Goal: Transaction & Acquisition: Book appointment/travel/reservation

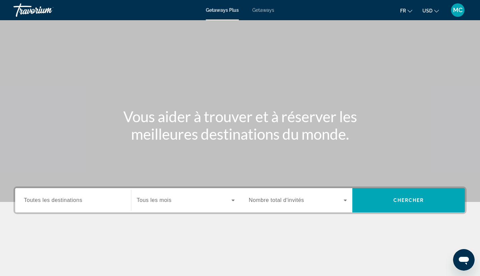
click at [101, 200] on input "Destination Toutes les destinations" at bounding box center [73, 201] width 98 height 8
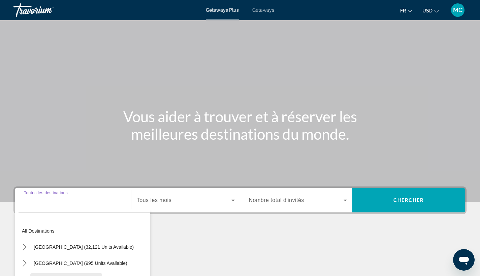
scroll to position [88, 0]
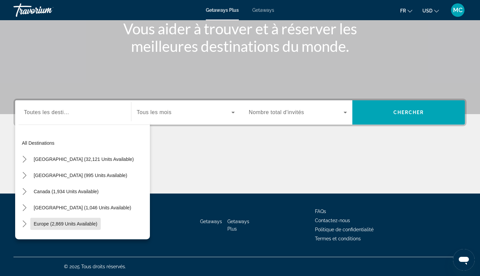
click at [78, 219] on span "Select destination: Europe (2,869 units available)" at bounding box center [65, 224] width 70 height 16
type input "**********"
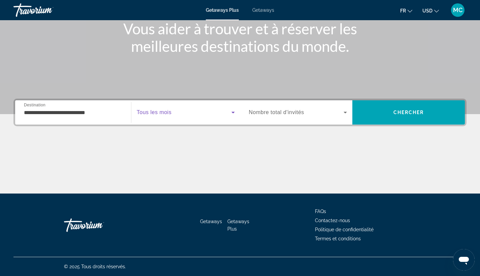
click at [173, 110] on span "Search widget" at bounding box center [184, 113] width 95 height 8
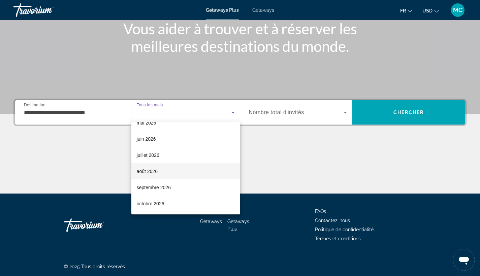
scroll to position [127, 0]
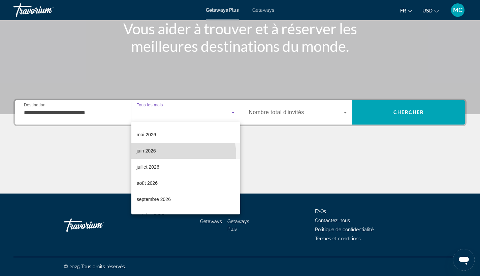
click at [158, 156] on mat-option "juin 2026" at bounding box center [185, 151] width 109 height 16
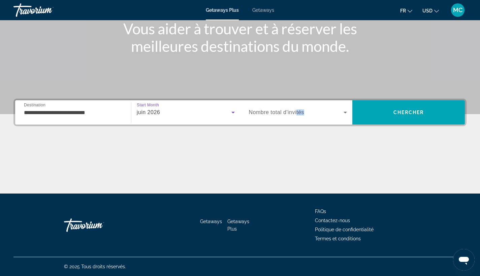
click at [297, 115] on div "Occupancy Nombre total d'invités" at bounding box center [298, 112] width 98 height 19
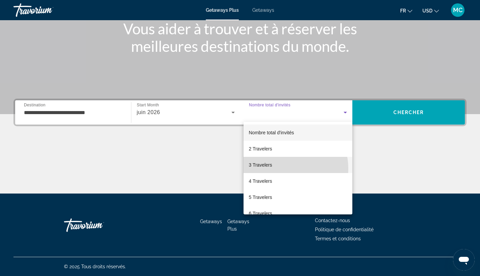
click at [281, 168] on mat-option "3 Travelers" at bounding box center [298, 165] width 109 height 16
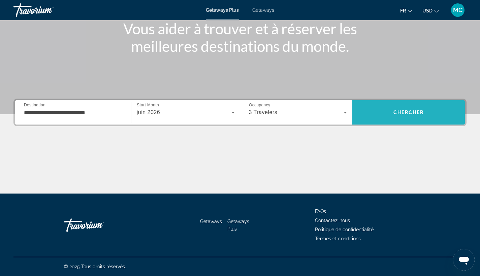
click at [391, 116] on span "Search" at bounding box center [409, 112] width 113 height 16
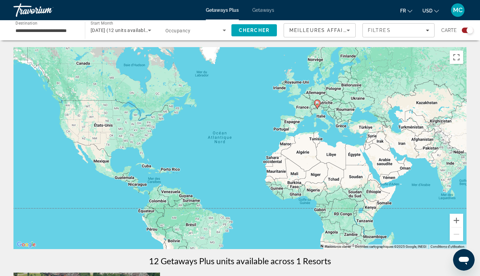
click at [404, 12] on span "fr" at bounding box center [403, 10] width 6 height 5
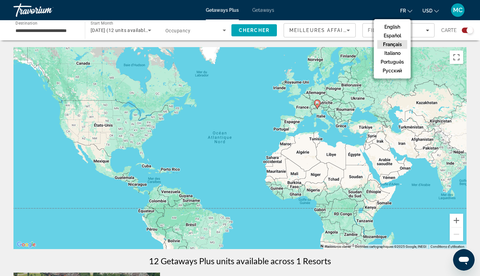
click at [406, 11] on span "fr" at bounding box center [403, 10] width 6 height 5
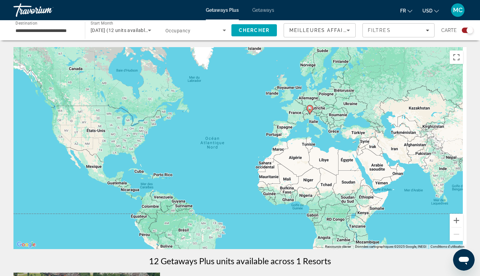
drag, startPoint x: 322, startPoint y: 125, endPoint x: 300, endPoint y: 138, distance: 25.2
click at [300, 138] on div "Pour activer le glissement avec le clavier, appuyez sur Alt+Entrée. Une fois ce…" at bounding box center [239, 148] width 453 height 202
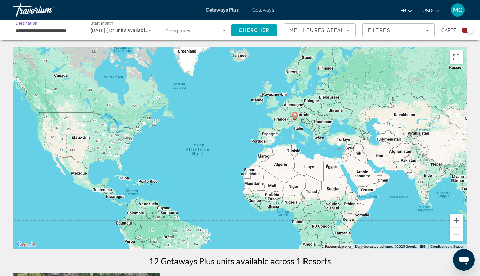
click at [61, 30] on input "**********" at bounding box center [46, 31] width 61 height 8
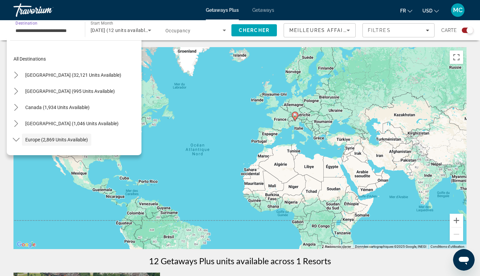
scroll to position [40, 0]
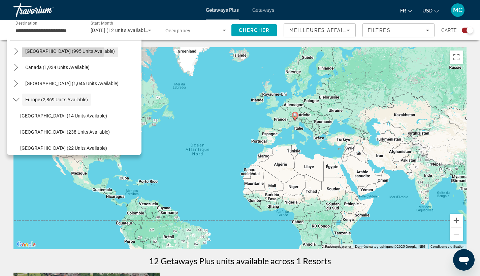
click at [63, 50] on span "Mexico (995 units available)" at bounding box center [70, 51] width 90 height 5
type input "**********"
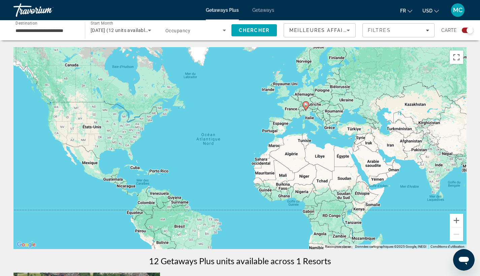
drag, startPoint x: 116, startPoint y: 117, endPoint x: 130, endPoint y: 87, distance: 33.0
click at [129, 88] on div "Pour activer le glissement avec le clavier, appuyez sur Alt+Entrée. Une fois ce…" at bounding box center [239, 148] width 453 height 202
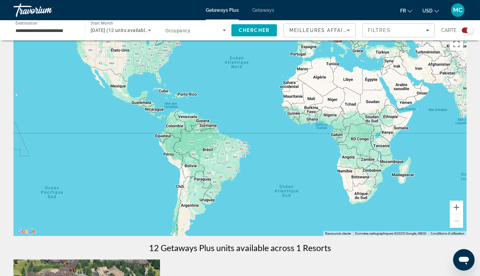
scroll to position [0, 0]
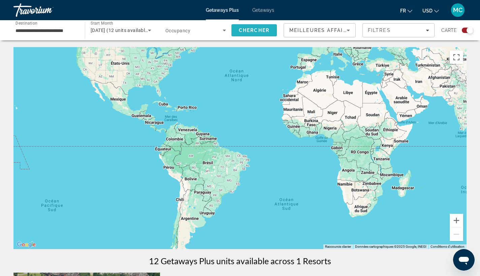
click at [241, 31] on span "Chercher" at bounding box center [254, 30] width 31 height 5
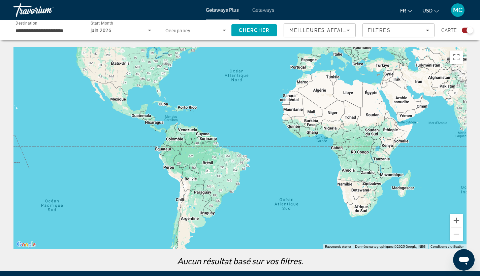
click at [63, 26] on div "**********" at bounding box center [46, 30] width 61 height 19
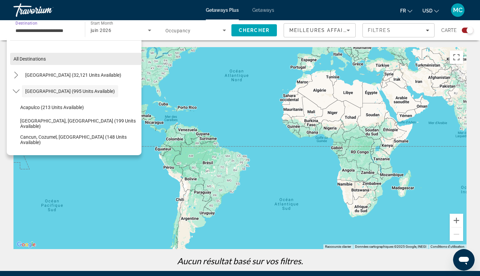
click at [39, 61] on span "All destinations" at bounding box center [29, 58] width 32 height 5
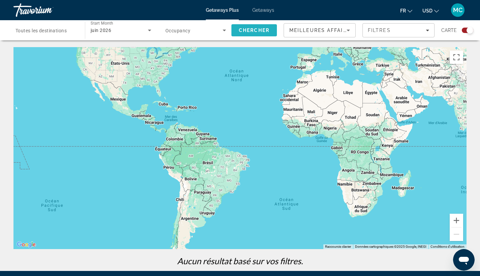
click at [245, 30] on span "Chercher" at bounding box center [254, 30] width 31 height 5
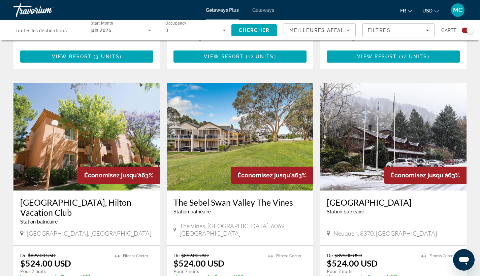
scroll to position [1061, 0]
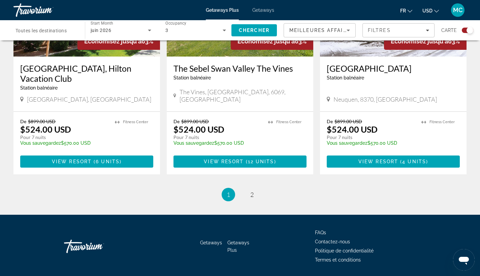
click at [264, 11] on span "Getaways" at bounding box center [263, 9] width 22 height 5
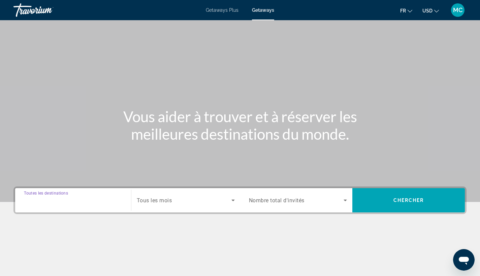
click at [88, 199] on input "Destination Toutes les destinations" at bounding box center [73, 201] width 98 height 8
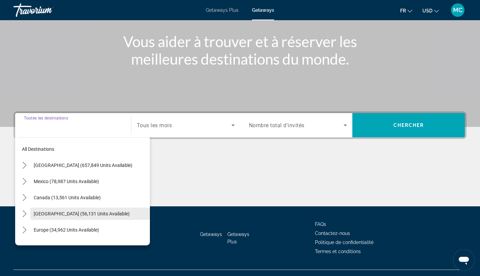
scroll to position [88, 0]
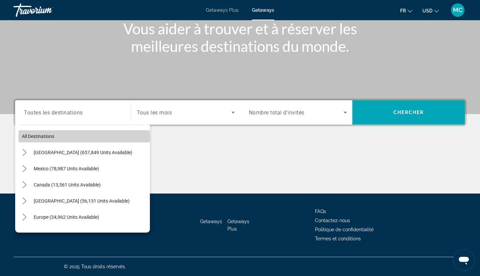
click at [84, 140] on span "Select destination: All destinations" at bounding box center [84, 136] width 131 height 16
type input "**********"
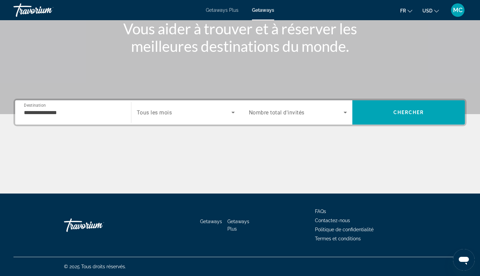
click at [173, 103] on div "Search widget" at bounding box center [186, 112] width 98 height 19
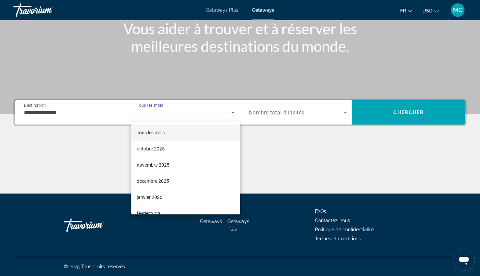
click at [173, 111] on div at bounding box center [240, 138] width 480 height 276
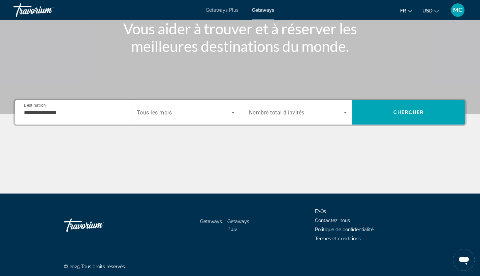
click at [173, 116] on span "Search widget" at bounding box center [184, 113] width 95 height 8
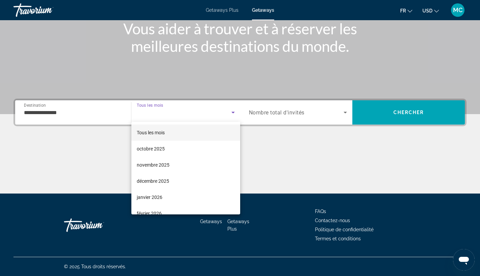
click at [169, 138] on mat-option "Tous les mois" at bounding box center [185, 133] width 109 height 16
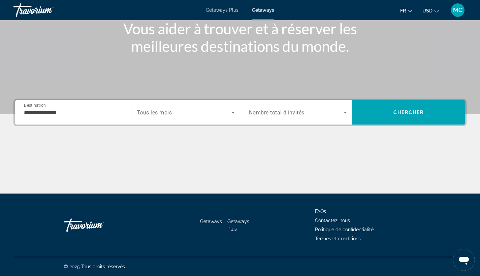
click at [291, 118] on div "Search widget" at bounding box center [298, 112] width 98 height 19
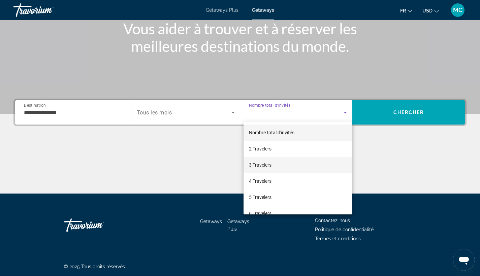
click at [265, 162] on span "3 Travelers" at bounding box center [260, 165] width 23 height 8
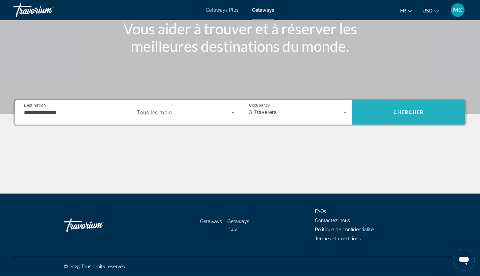
click at [389, 111] on span "Search" at bounding box center [409, 112] width 113 height 16
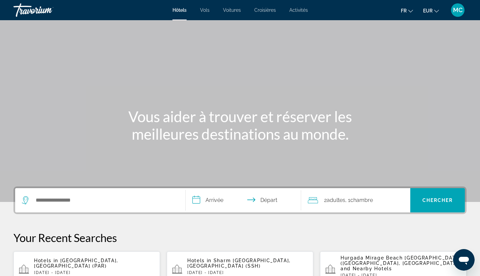
scroll to position [132, 0]
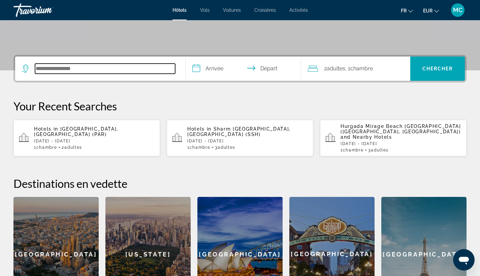
click at [152, 69] on input "Search hotel destination" at bounding box center [105, 69] width 140 height 10
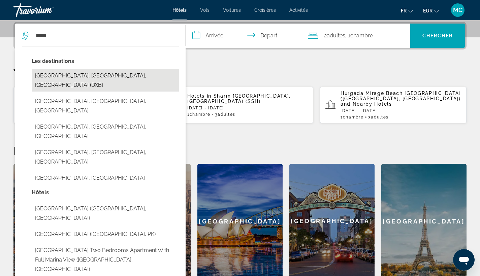
drag, startPoint x: 152, startPoint y: 69, endPoint x: 130, endPoint y: 71, distance: 22.3
click at [130, 71] on button "[GEOGRAPHIC_DATA], [GEOGRAPHIC_DATA], [GEOGRAPHIC_DATA] (DXB)" at bounding box center [105, 80] width 147 height 22
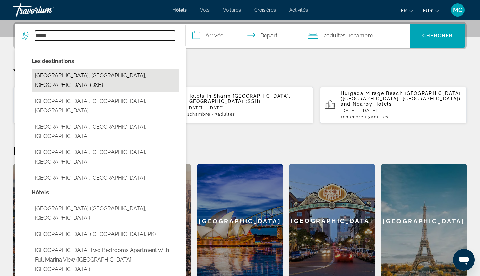
type input "**********"
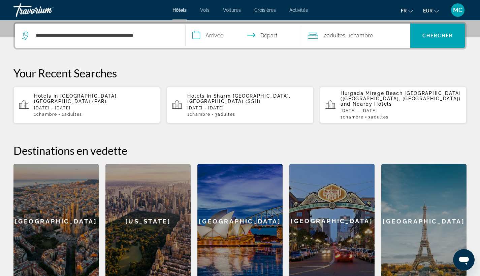
click at [228, 39] on input "**********" at bounding box center [245, 37] width 119 height 26
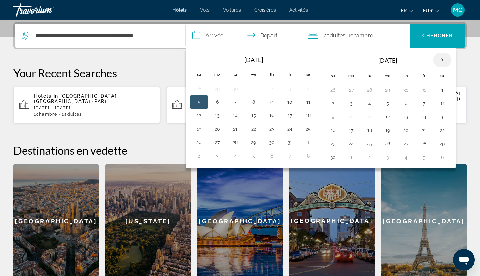
click at [440, 62] on th "Next month" at bounding box center [442, 60] width 18 height 15
click at [256, 133] on button "18" at bounding box center [253, 130] width 11 height 9
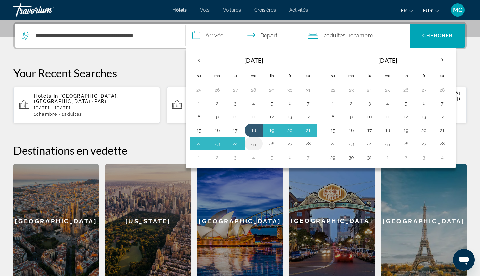
click at [254, 142] on button "25" at bounding box center [253, 143] width 11 height 9
type input "**********"
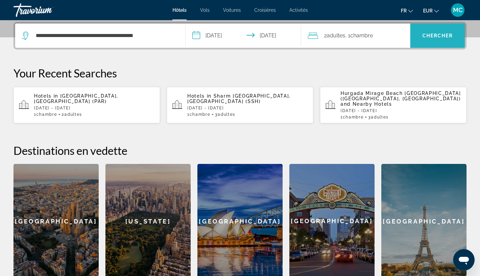
click at [429, 36] on span "Chercher" at bounding box center [438, 35] width 31 height 5
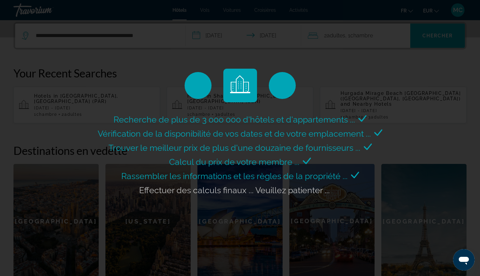
scroll to position [0, 0]
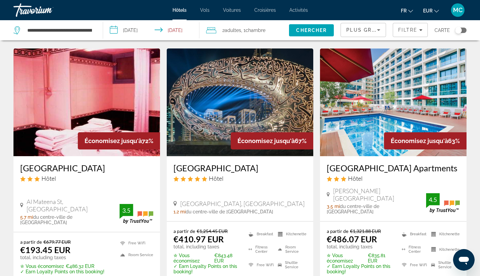
click at [256, 105] on img "Main content" at bounding box center [240, 103] width 147 height 108
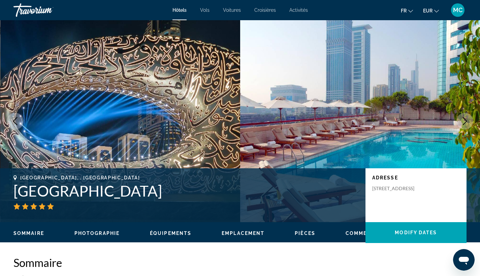
click at [467, 121] on icon "Next image" at bounding box center [465, 121] width 8 height 8
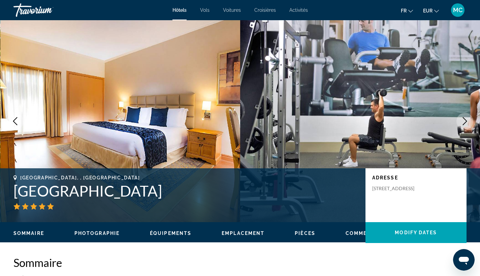
click at [463, 121] on icon "Next image" at bounding box center [465, 121] width 8 height 8
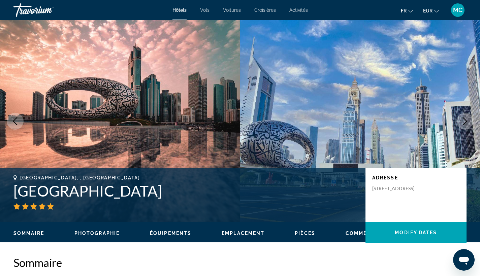
click at [462, 121] on icon "Next image" at bounding box center [465, 121] width 8 height 8
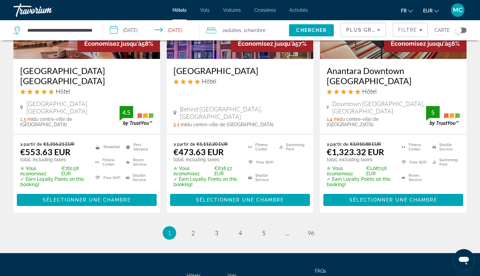
click at [199, 226] on ul "1 / 96 You're on page 1 page 2 page 3 page 4 page 5 page ... page 96" at bounding box center [239, 232] width 453 height 13
click at [197, 226] on li "page 2" at bounding box center [192, 232] width 13 height 13
click at [192, 230] on span "2" at bounding box center [192, 233] width 3 height 7
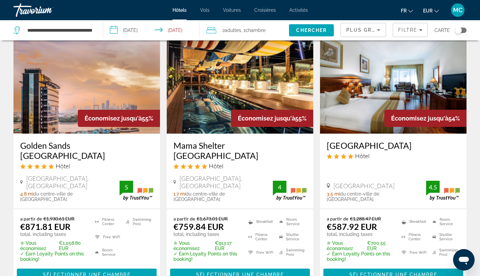
click at [235, 90] on img "Main content" at bounding box center [240, 80] width 147 height 108
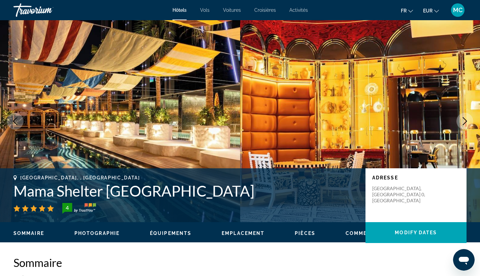
click at [468, 118] on icon "Next image" at bounding box center [465, 121] width 8 height 8
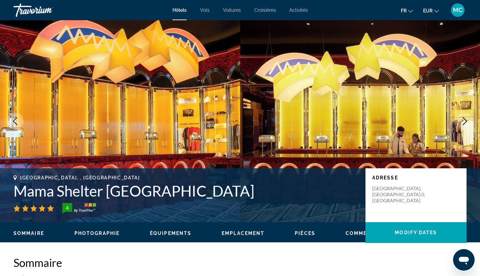
click at [466, 118] on icon "Next image" at bounding box center [465, 121] width 8 height 8
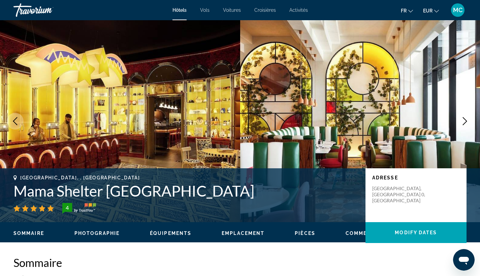
click at [466, 118] on icon "Next image" at bounding box center [465, 121] width 8 height 8
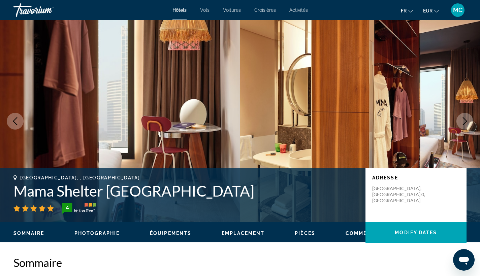
click at [466, 118] on icon "Next image" at bounding box center [465, 121] width 8 height 8
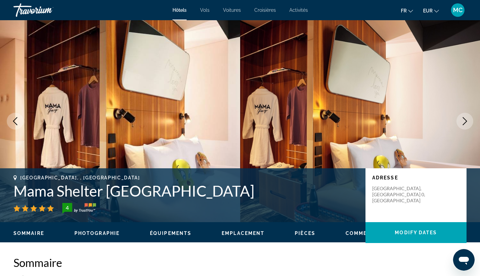
click at [466, 118] on icon "Next image" at bounding box center [465, 121] width 8 height 8
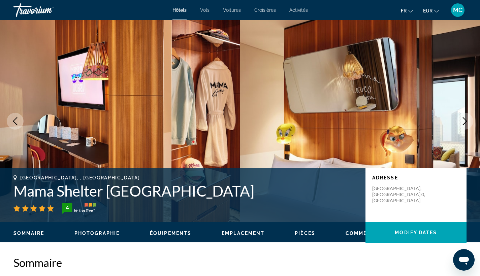
click at [466, 118] on icon "Next image" at bounding box center [465, 121] width 8 height 8
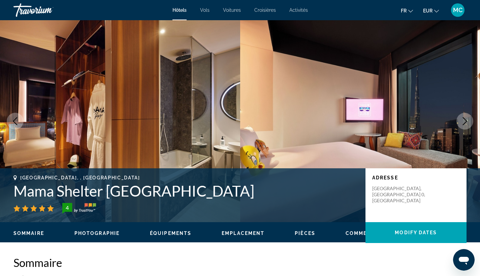
click at [466, 118] on icon "Next image" at bounding box center [465, 121] width 8 height 8
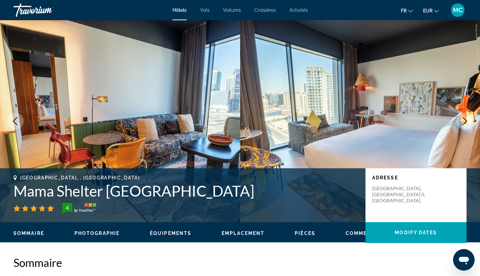
click at [466, 118] on icon "Next image" at bounding box center [465, 121] width 8 height 8
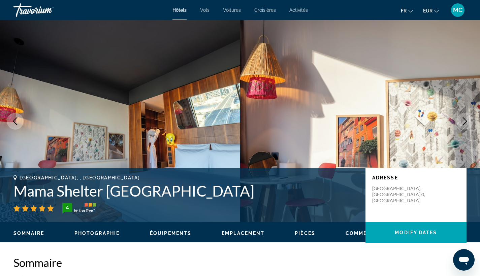
click at [466, 118] on icon "Next image" at bounding box center [465, 121] width 8 height 8
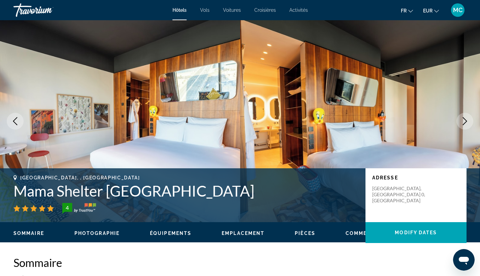
click at [466, 118] on icon "Next image" at bounding box center [465, 121] width 8 height 8
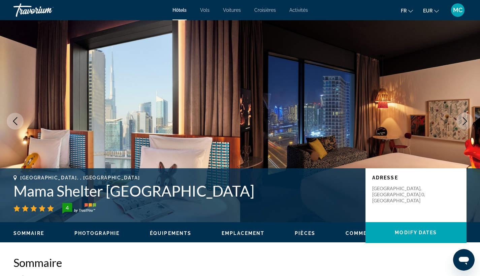
click at [466, 118] on icon "Next image" at bounding box center [465, 121] width 8 height 8
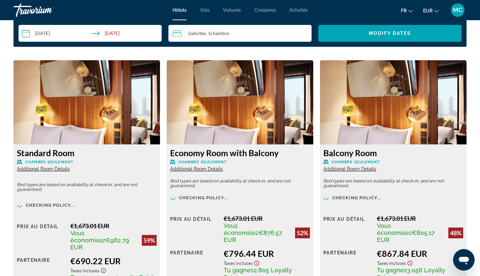
scroll to position [895, 0]
